Goal: Obtain resource: Download file/media

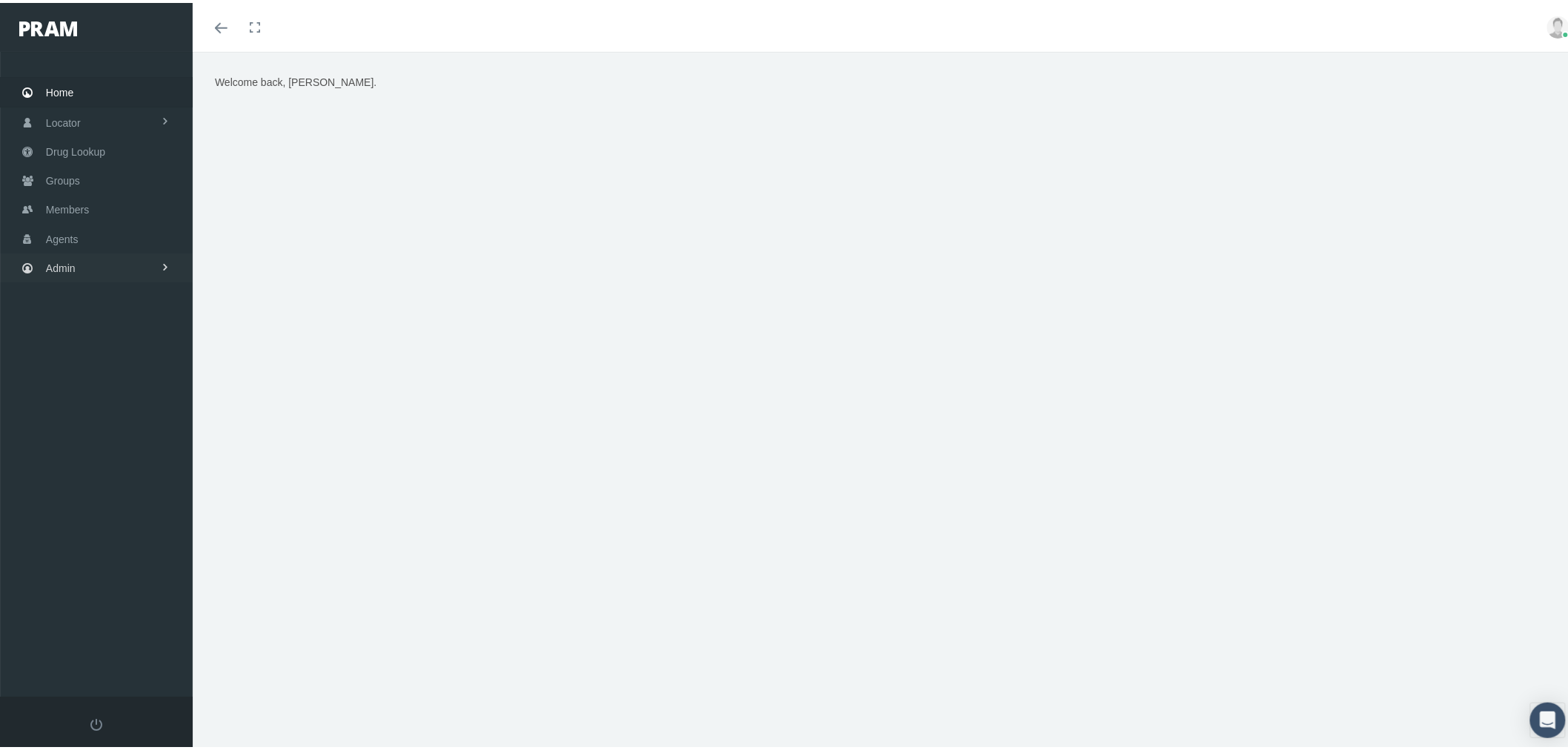
click at [112, 261] on link "Admin" at bounding box center [96, 265] width 193 height 29
click at [139, 624] on link "Settings" at bounding box center [96, 625] width 193 height 26
click at [132, 651] on span "Mail Merge Templates" at bounding box center [108, 663] width 102 height 25
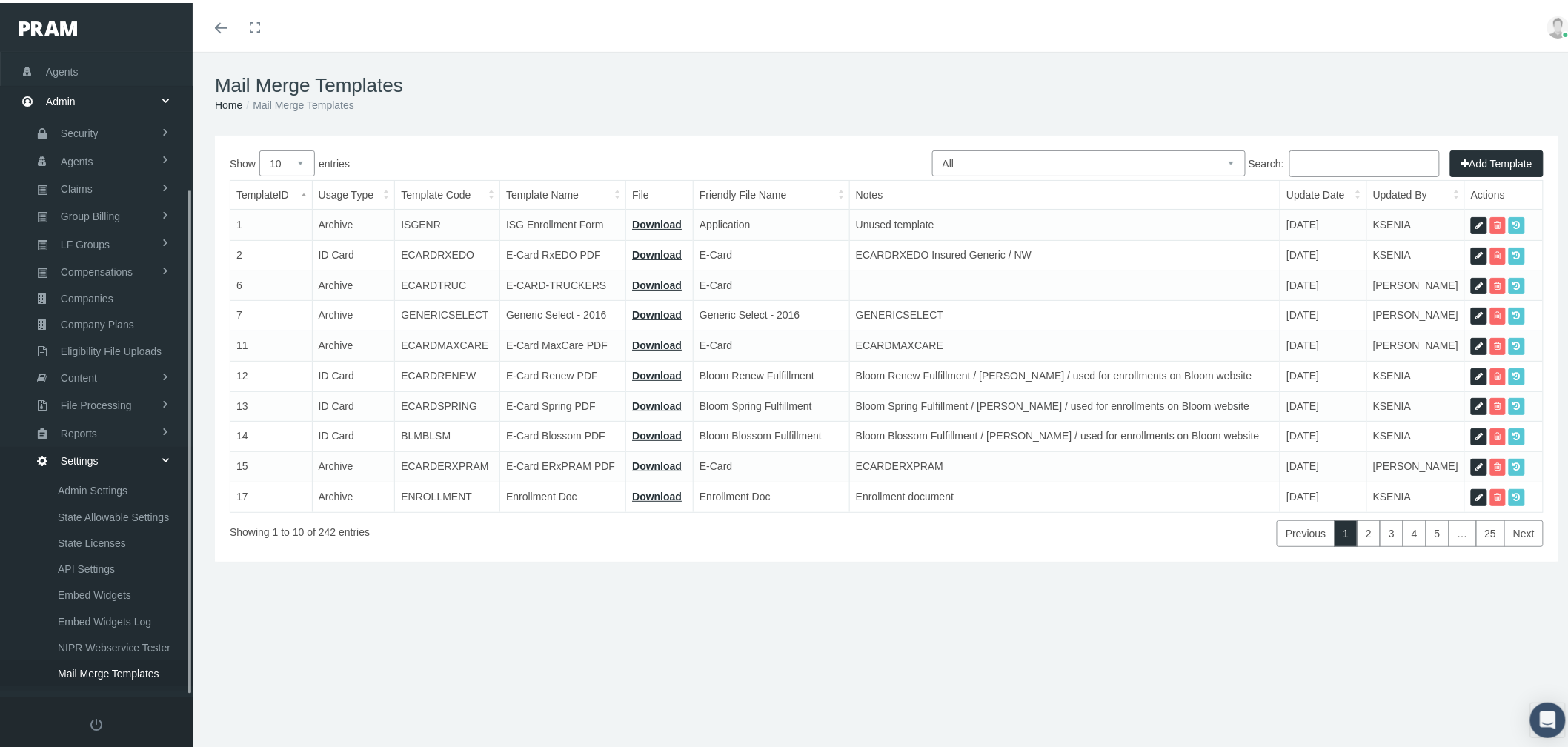
scroll to position [174, 0]
click at [1003, 159] on select "All Members Agents Onboarding Prospects Group Policy Related Remittances Formul…" at bounding box center [1089, 160] width 314 height 26
select select "6"
click at [932, 147] on select "All Members Agents Onboarding Prospects Group Policy Related Remittances Formul…" at bounding box center [1089, 160] width 314 height 26
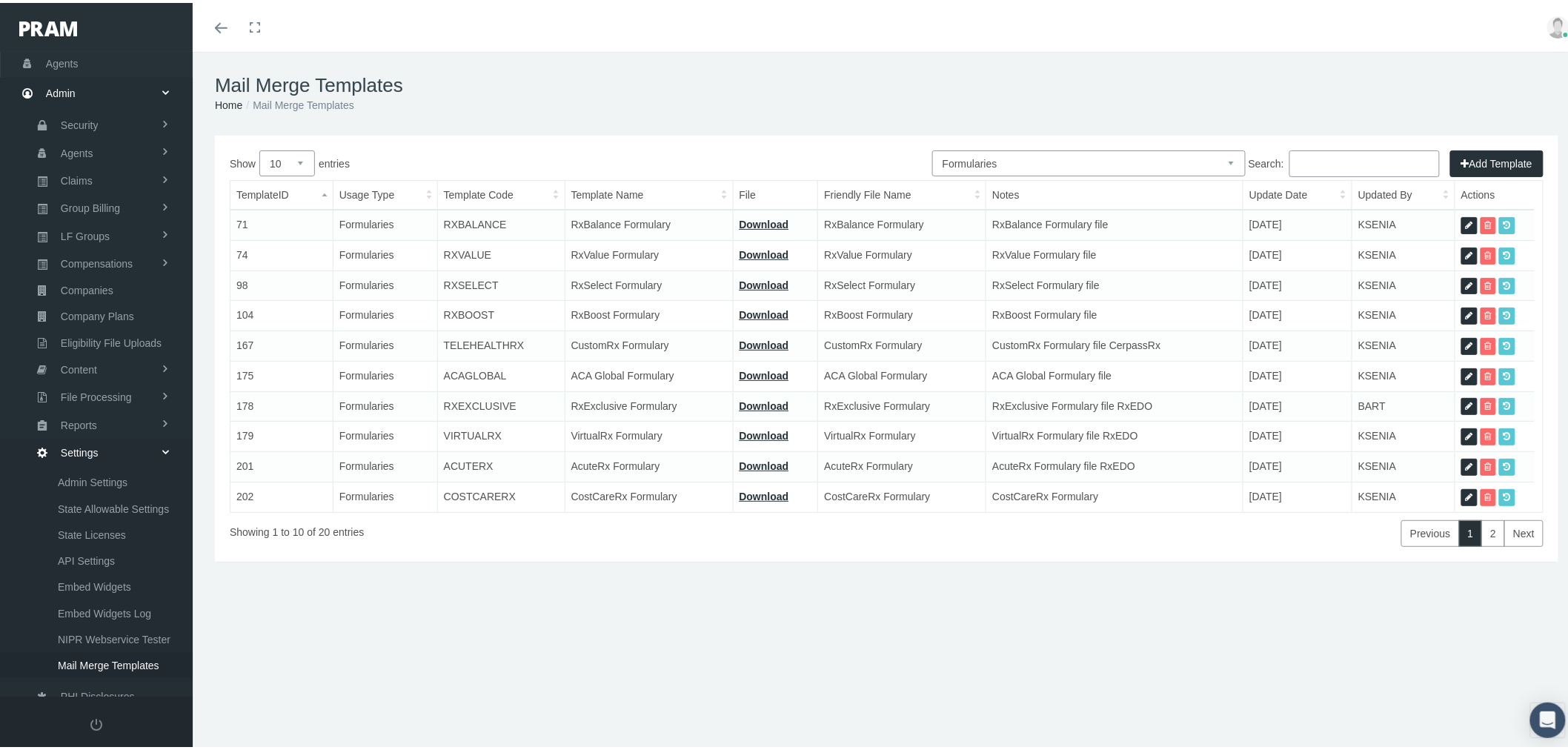
click at [1358, 159] on input "Search:" at bounding box center [1365, 160] width 151 height 27
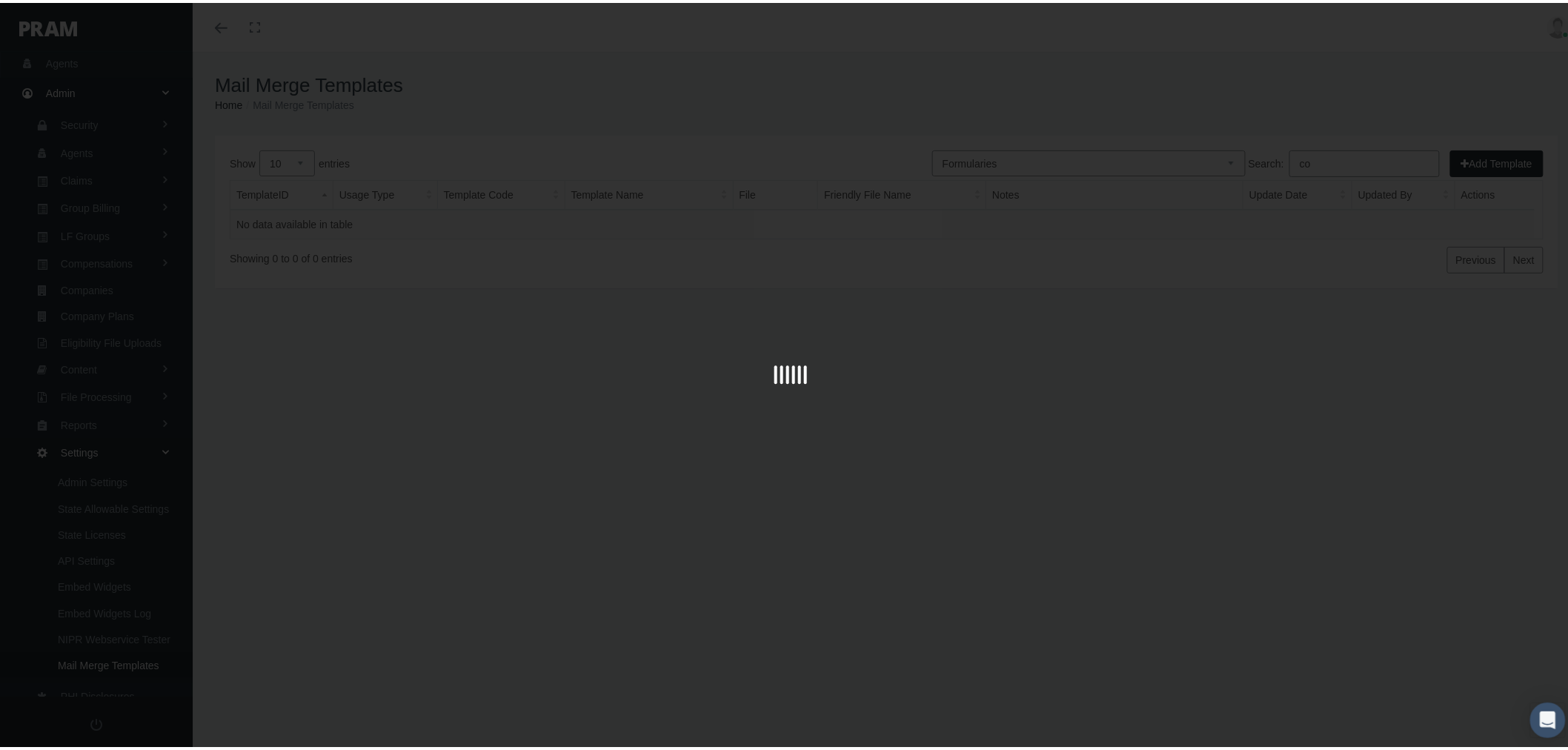
type input "c"
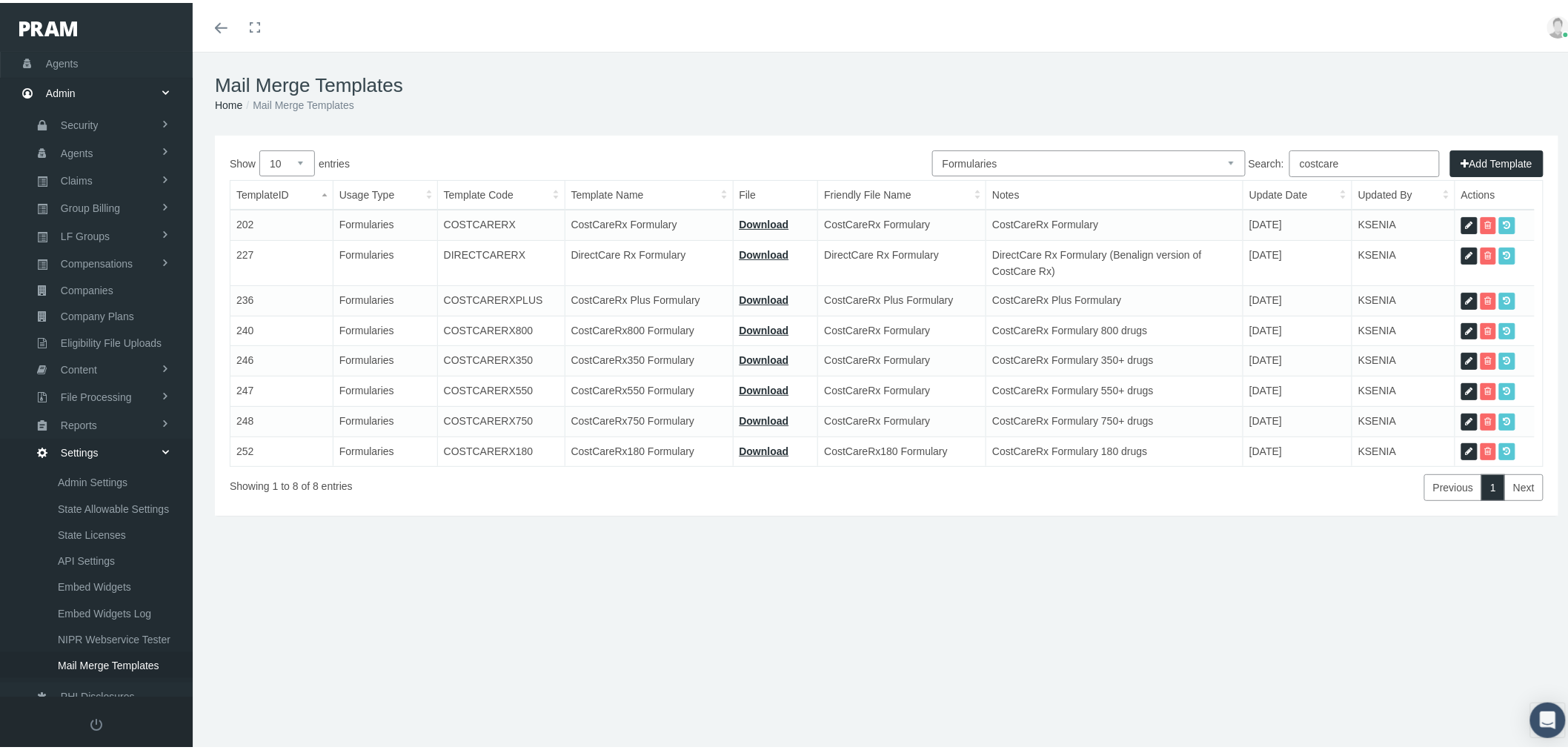
click at [754, 298] on link "Download" at bounding box center [764, 297] width 50 height 12
click at [779, 325] on link "Download" at bounding box center [764, 328] width 50 height 12
drag, startPoint x: 1371, startPoint y: 159, endPoint x: 1293, endPoint y: 164, distance: 78.2
click at [1293, 164] on input "costcare" at bounding box center [1365, 160] width 151 height 27
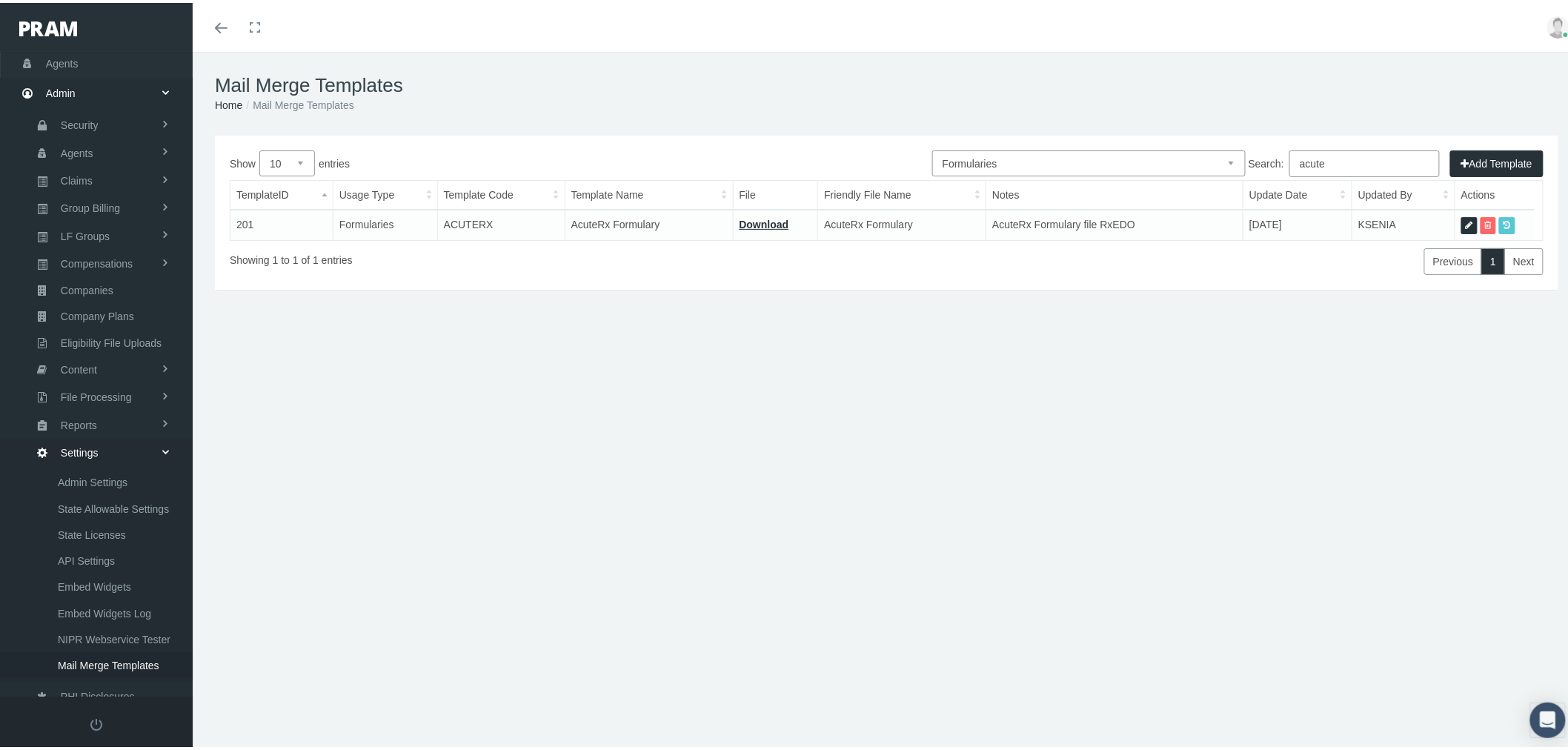
click at [768, 223] on link "Download" at bounding box center [764, 222] width 50 height 12
drag, startPoint x: 1318, startPoint y: 152, endPoint x: 1249, endPoint y: 161, distance: 69.6
click at [1250, 161] on label "Search: acute" at bounding box center [1345, 160] width 192 height 27
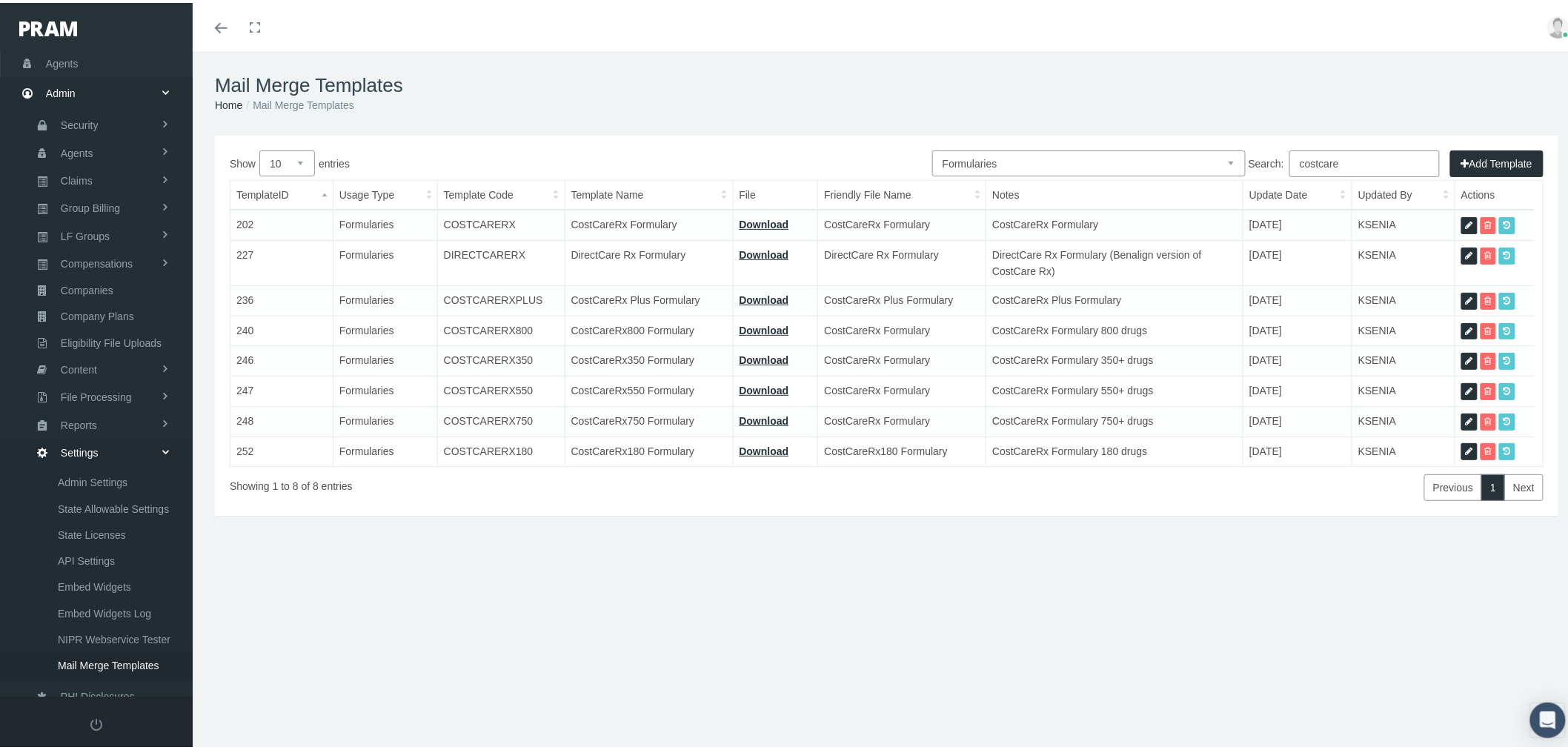
type input "costcare"
click at [754, 222] on link "Download" at bounding box center [764, 222] width 50 height 12
click at [774, 355] on link "Download" at bounding box center [764, 357] width 50 height 12
click at [768, 222] on link "Download" at bounding box center [764, 222] width 50 height 12
click at [1035, 167] on select "All Members Agents Onboarding Prospects Group Policy Related Remittances Formul…" at bounding box center [1089, 160] width 314 height 26
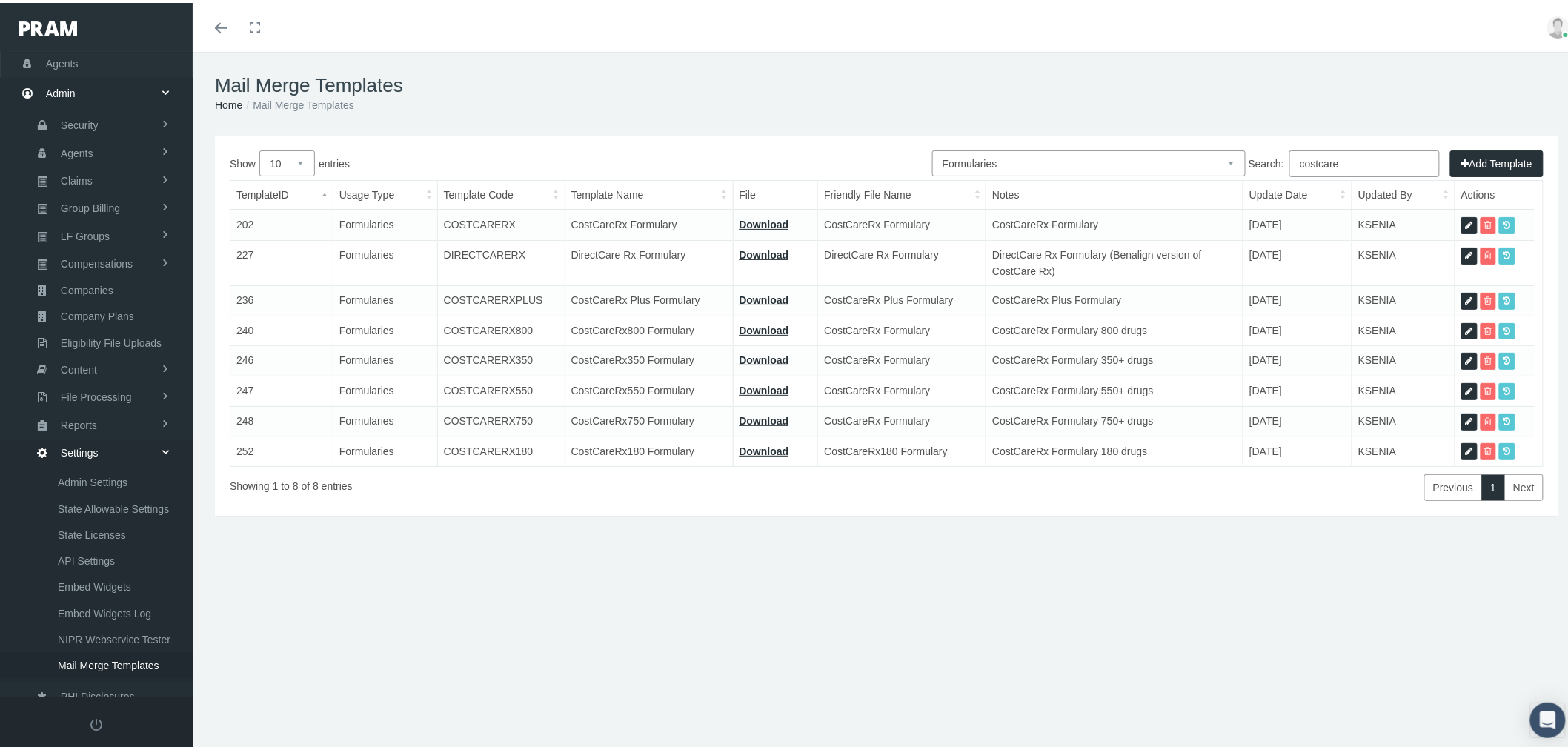
select select "8"
click at [932, 147] on select "All Members Agents Onboarding Prospects Group Policy Related Remittances Formul…" at bounding box center [1089, 160] width 314 height 26
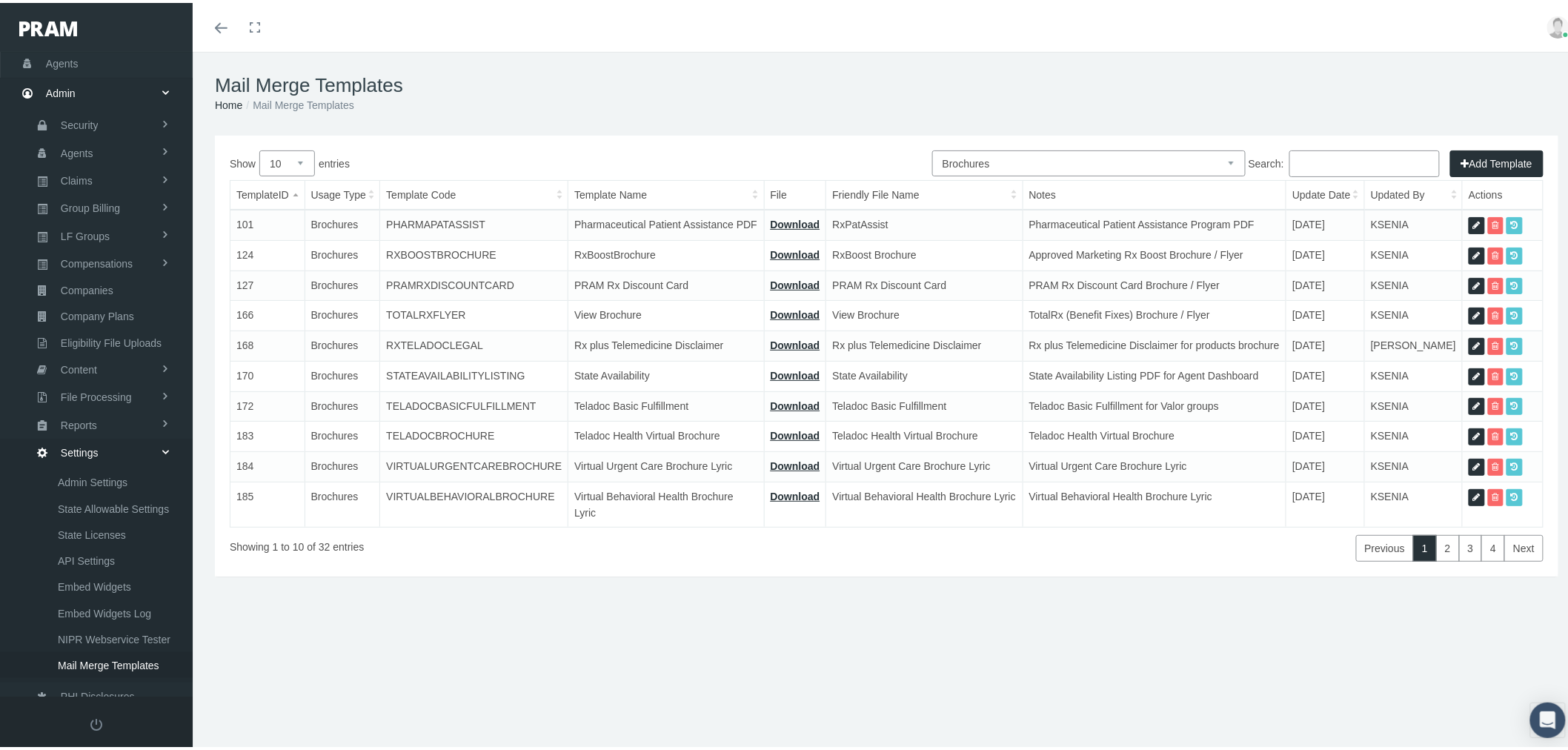
click at [1321, 158] on input "Search:" at bounding box center [1365, 160] width 151 height 27
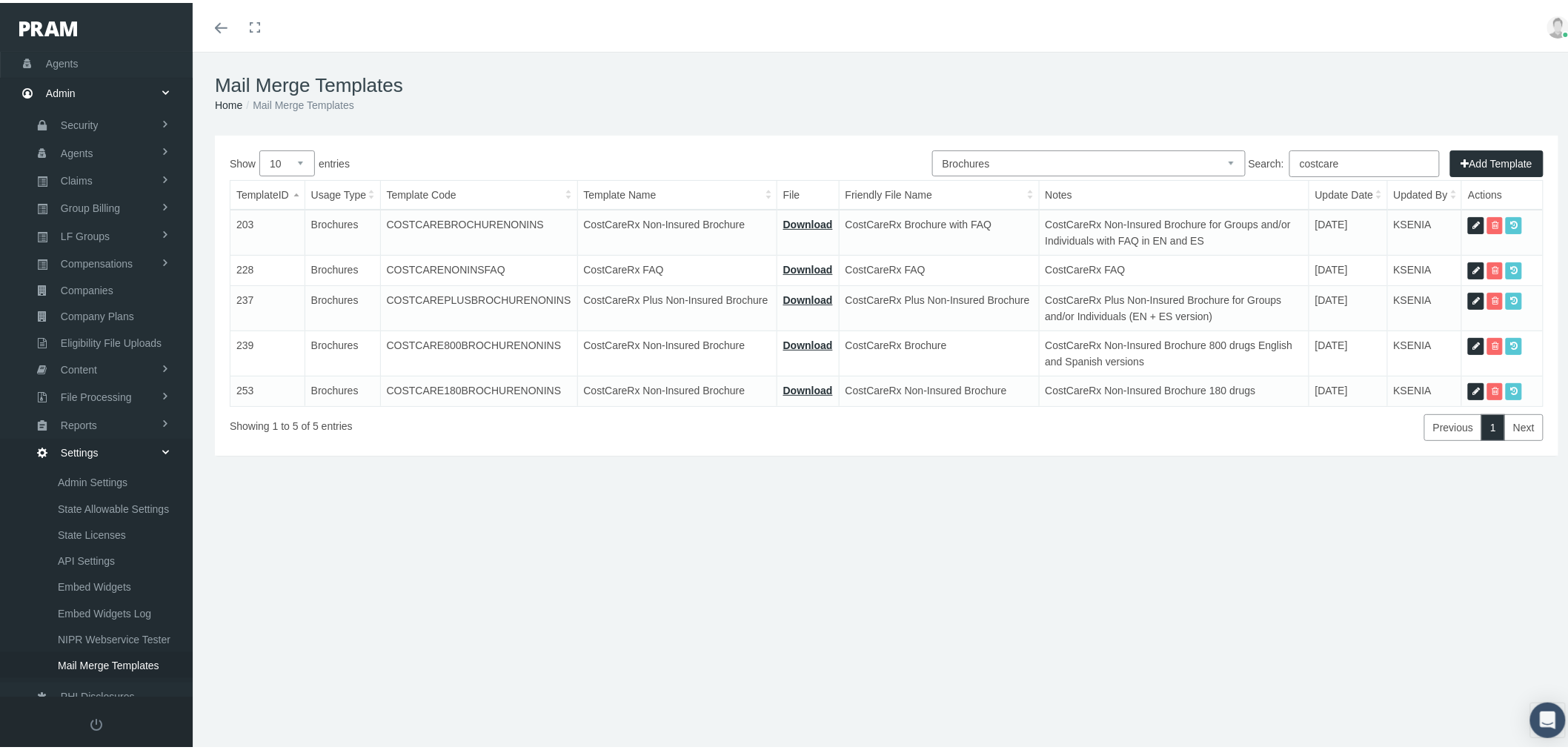
type input "costcare"
click at [798, 297] on link "Download" at bounding box center [808, 297] width 50 height 12
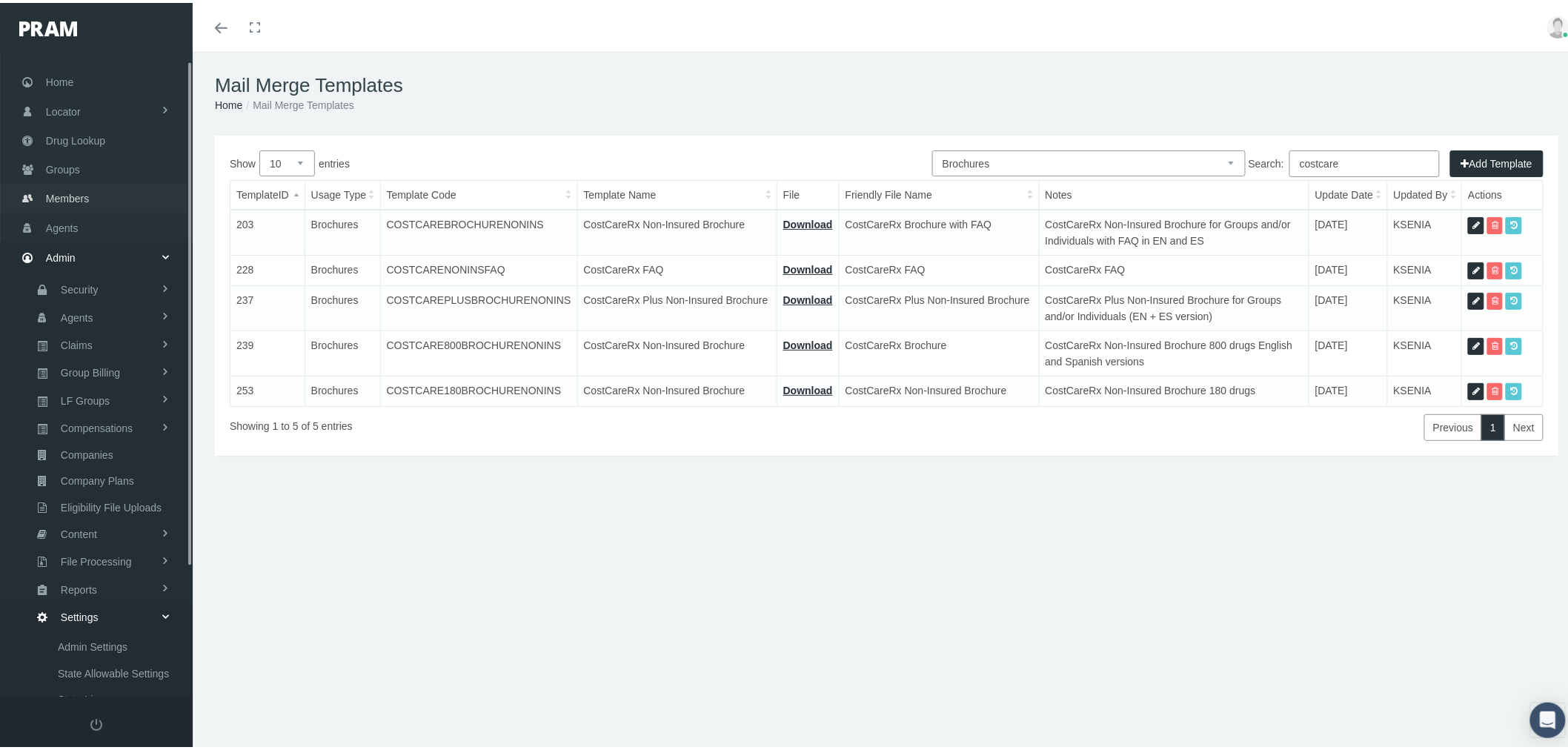
click at [101, 194] on link "Members" at bounding box center [96, 195] width 193 height 29
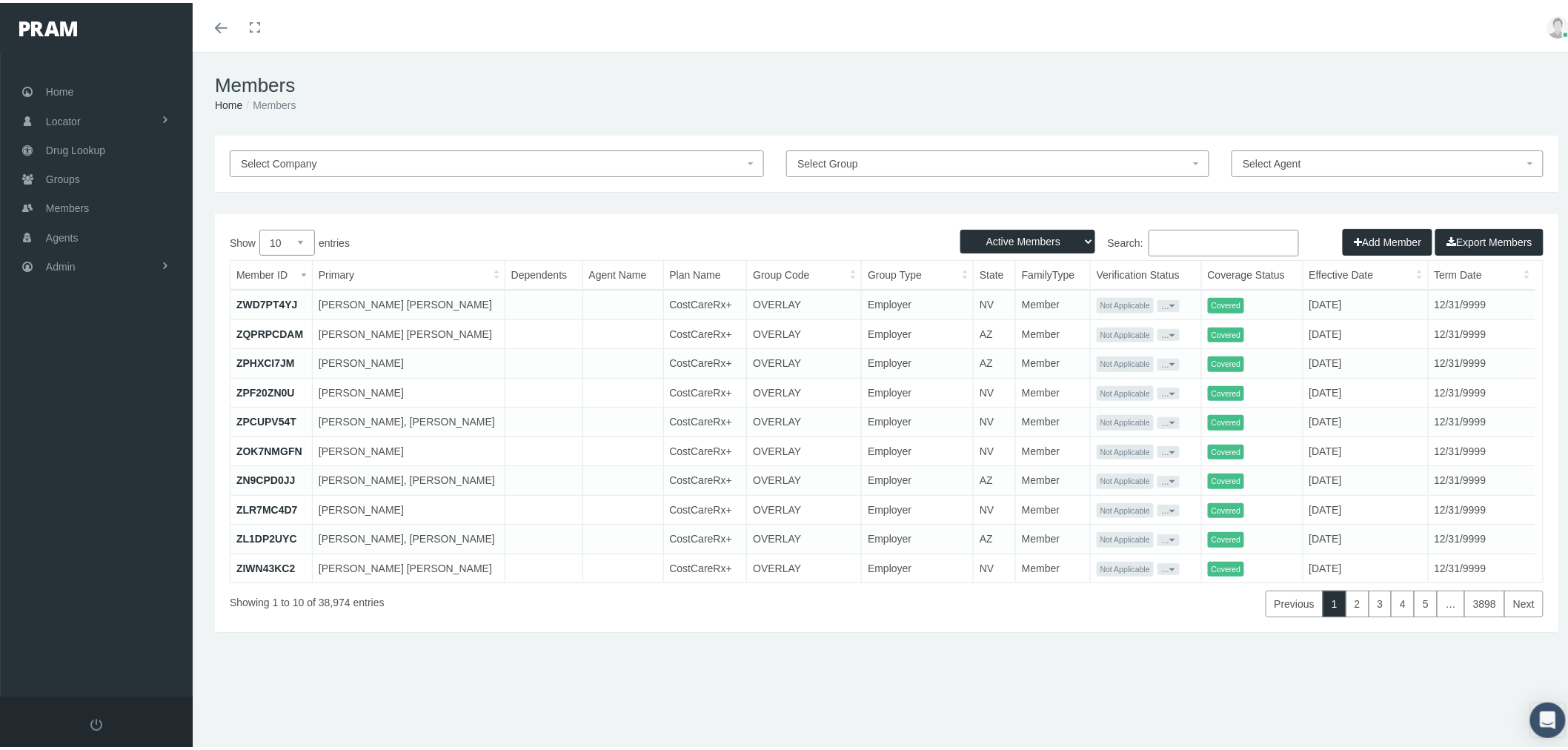
click at [1233, 240] on input "Search:" at bounding box center [1224, 240] width 151 height 27
paste input "41515914"
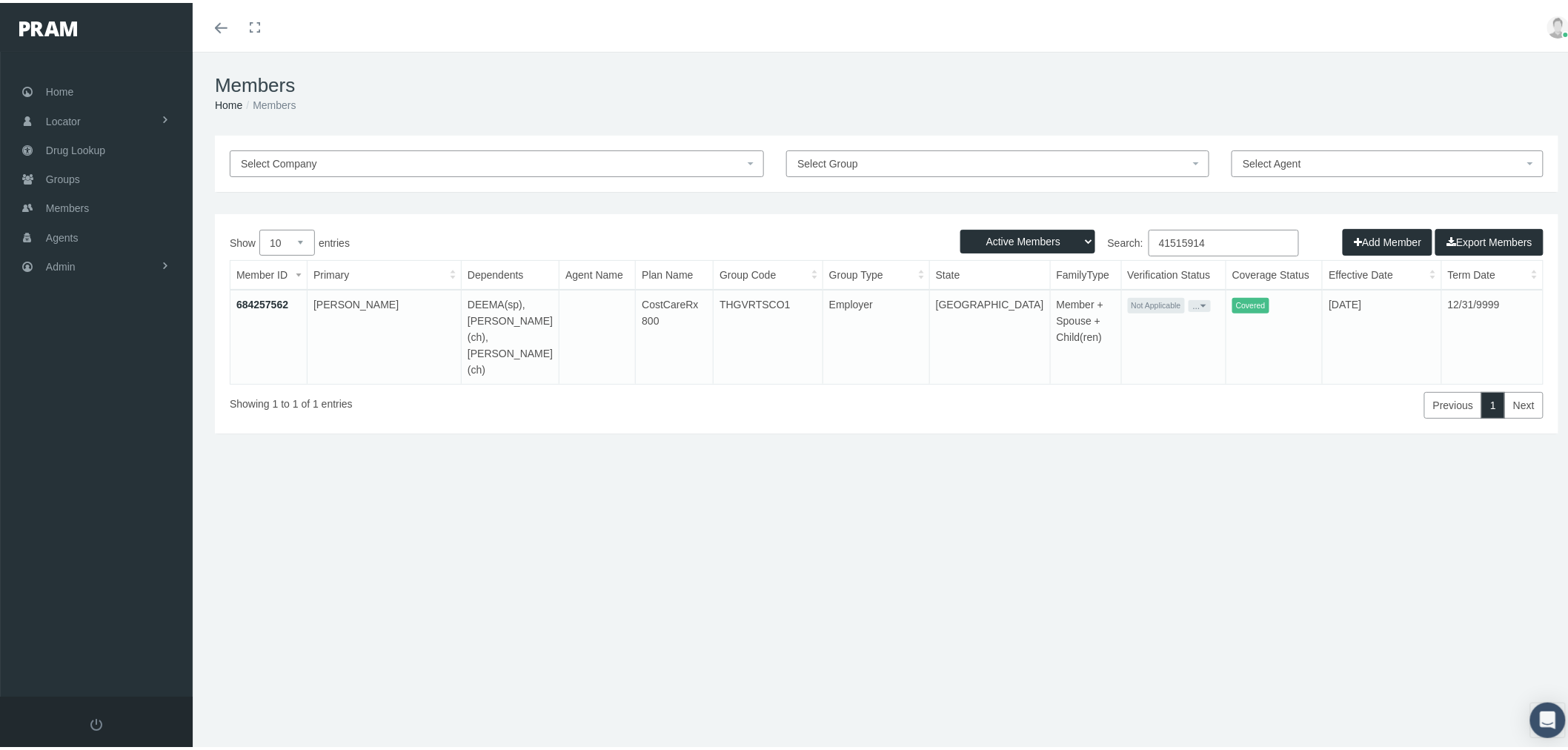
type input "41515914"
click at [277, 297] on link "684257562" at bounding box center [262, 302] width 52 height 12
